Goal: Book appointment/travel/reservation

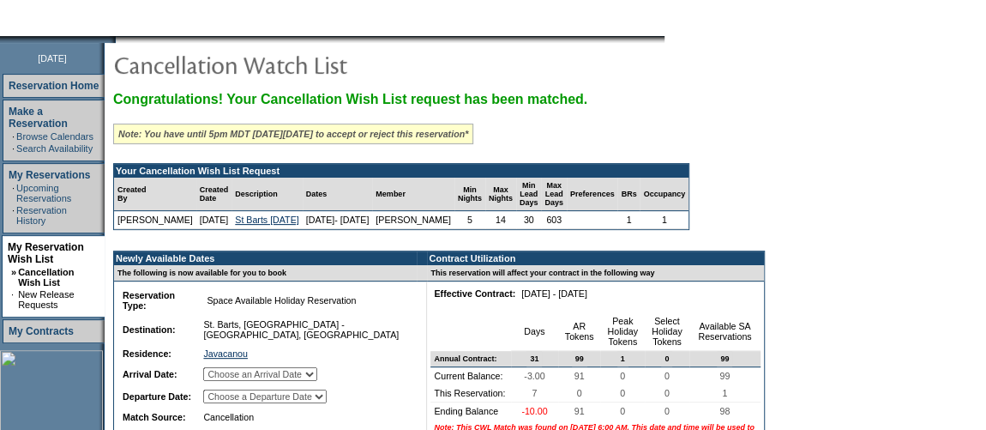
scroll to position [187, 0]
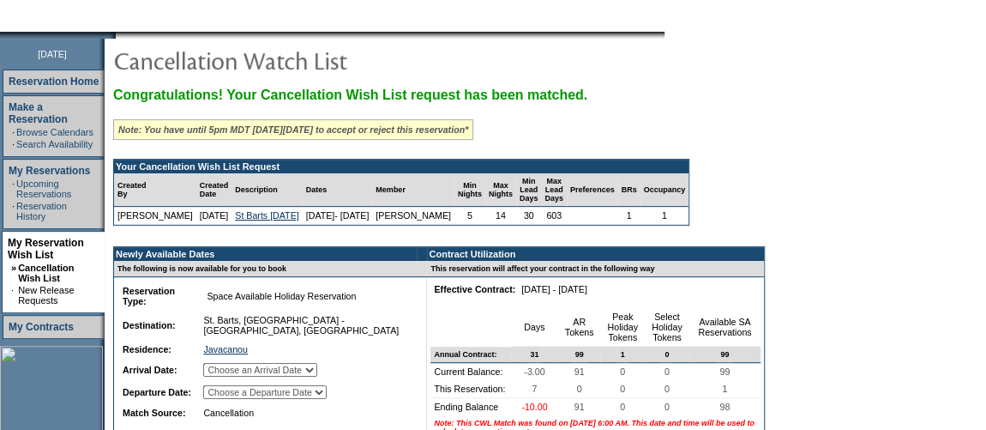
click at [314, 376] on select "Choose an Arrival Date [DATE] [DATE] [DATE] [DATE] [DATE] [DATE] [DATE]" at bounding box center [260, 370] width 114 height 14
select select "[DATE]"
click at [224, 376] on select "Choose an Arrival Date [DATE] [DATE] [DATE] [DATE] [DATE] [DATE] [DATE]" at bounding box center [260, 370] width 114 height 14
click at [327, 399] on select "Choose a Departure Date [DATE] [DATE] [DATE] [DATE] [DATE] [DATE] [DATE]" at bounding box center [264, 392] width 123 height 14
click at [226, 399] on select "Choose a Departure Date [DATE] [DATE] [DATE] [DATE] [DATE] [DATE] [DATE]" at bounding box center [264, 392] width 123 height 14
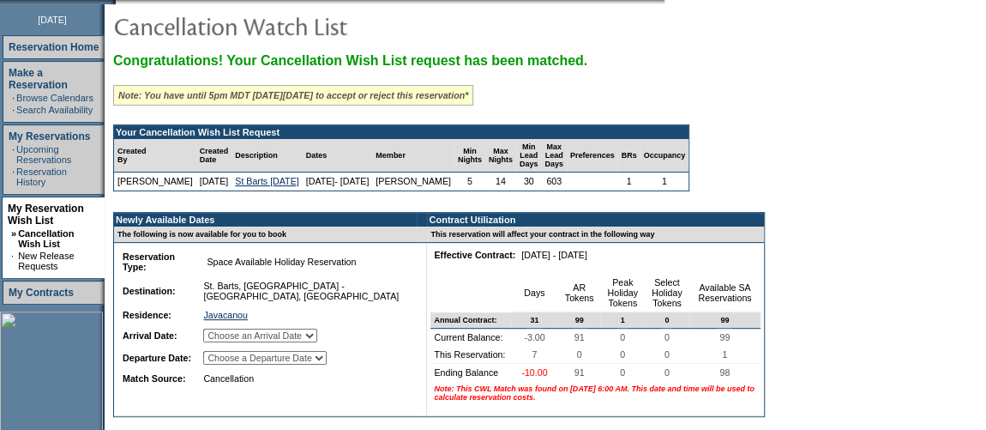
scroll to position [220, 0]
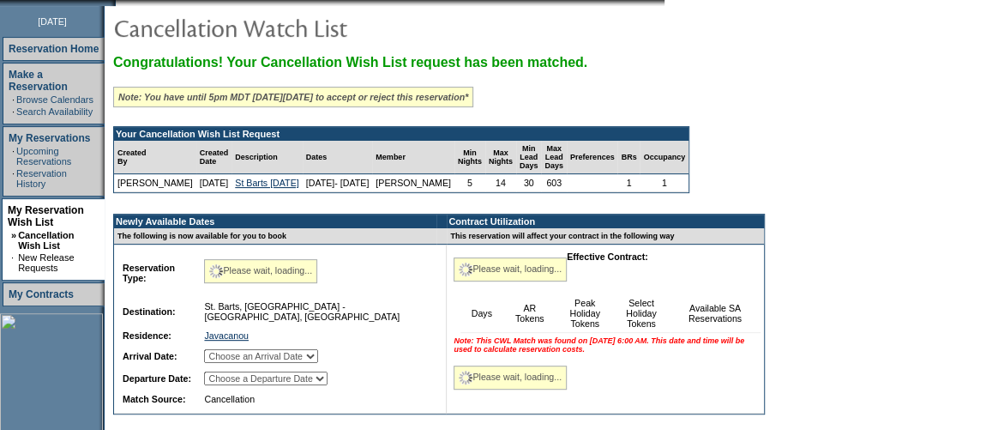
select select "0"
